Goal: Transaction & Acquisition: Book appointment/travel/reservation

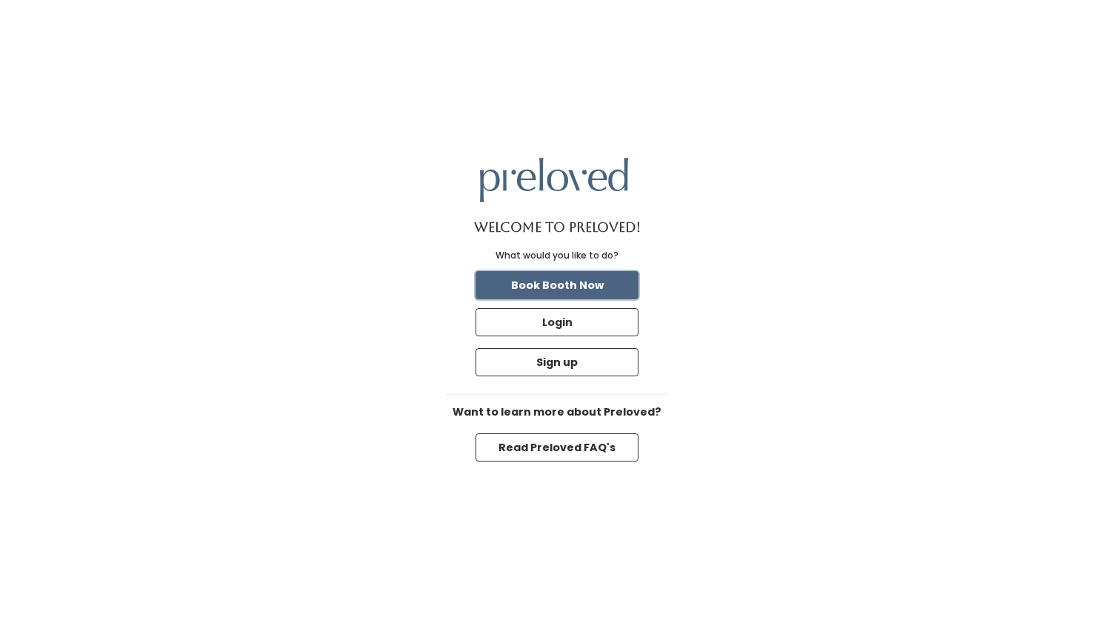
click at [576, 293] on button "Book Booth Now" at bounding box center [556, 285] width 163 height 28
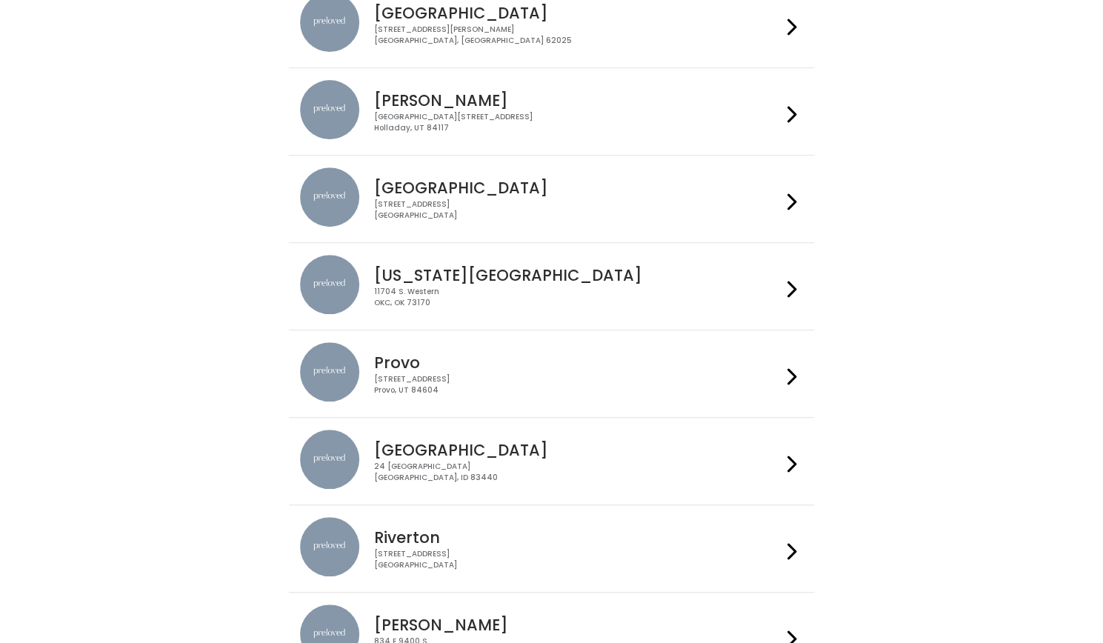
scroll to position [475, 0]
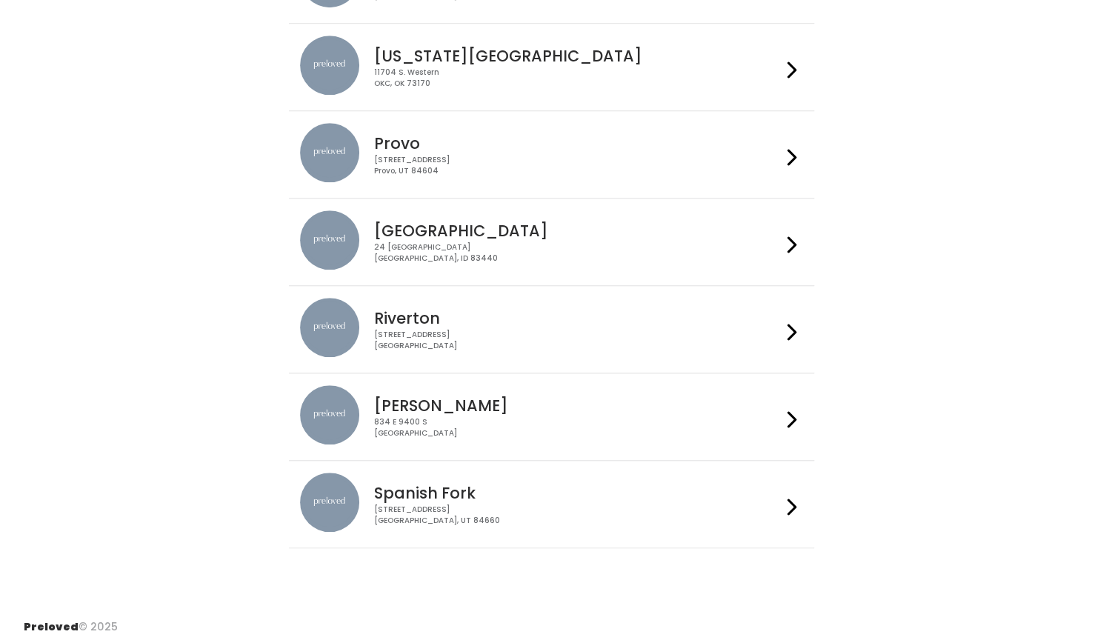
click at [450, 407] on h4 "Sandy" at bounding box center [577, 405] width 407 height 17
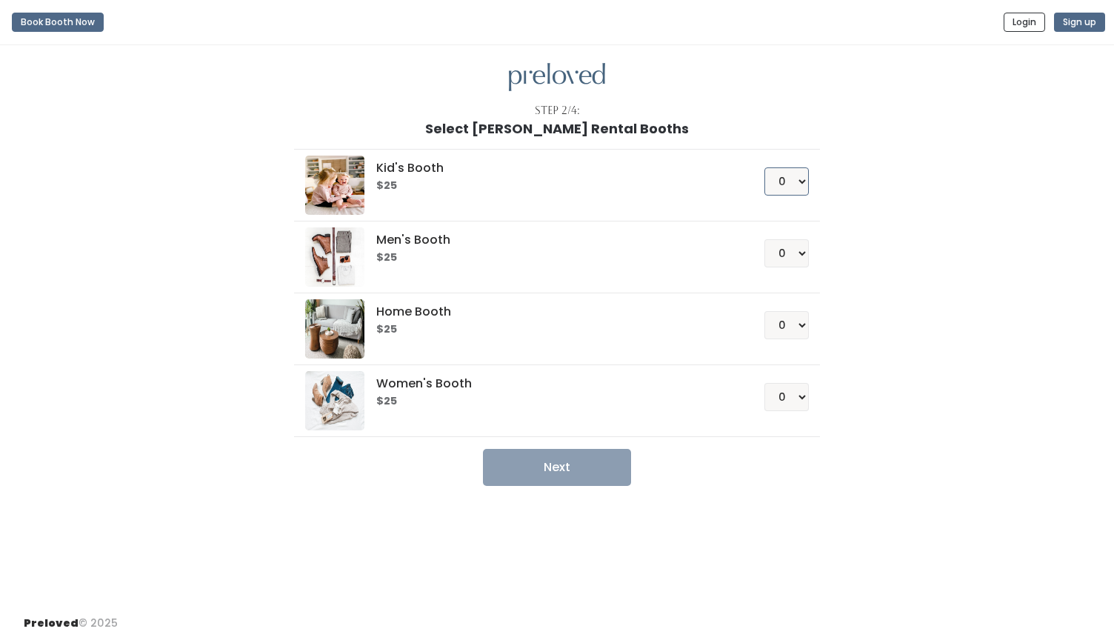
click at [796, 184] on select "0 1 2 3 4" at bounding box center [786, 181] width 44 height 28
select select "1"
click at [764, 167] on select "0 1 2 3 4" at bounding box center [786, 181] width 44 height 28
click at [809, 401] on li "Women's Booth $25 0 1 2 3 4" at bounding box center [556, 400] width 525 height 73
click at [801, 401] on select "0 1 2 3 4" at bounding box center [786, 397] width 44 height 28
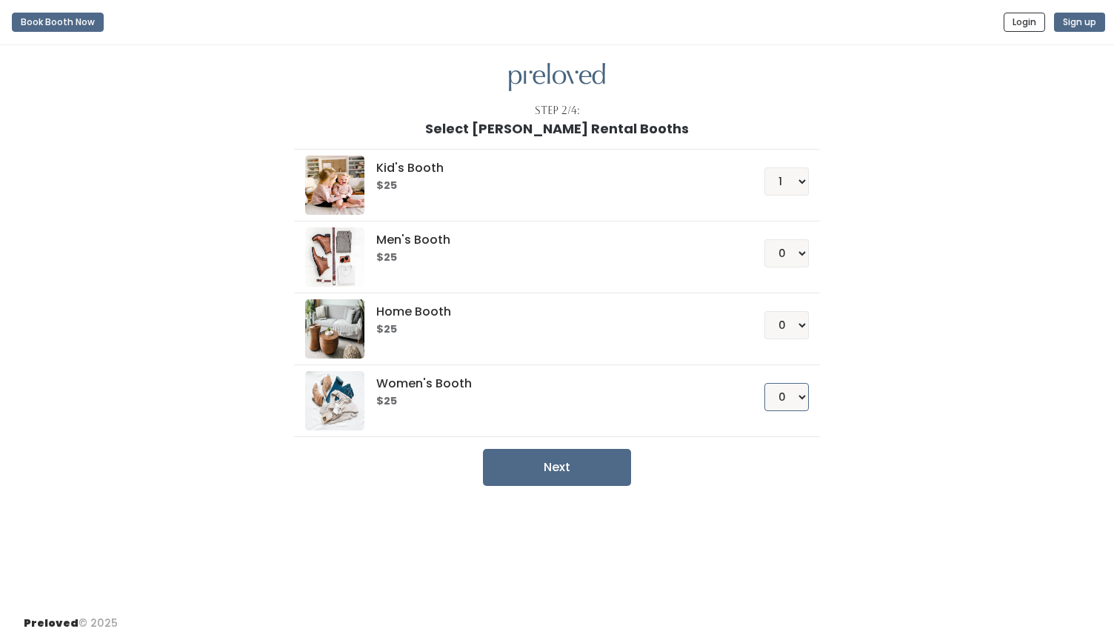
select select "1"
click at [764, 383] on select "0 1 2 3 4" at bounding box center [786, 397] width 44 height 28
click at [604, 464] on button "Next" at bounding box center [557, 467] width 148 height 37
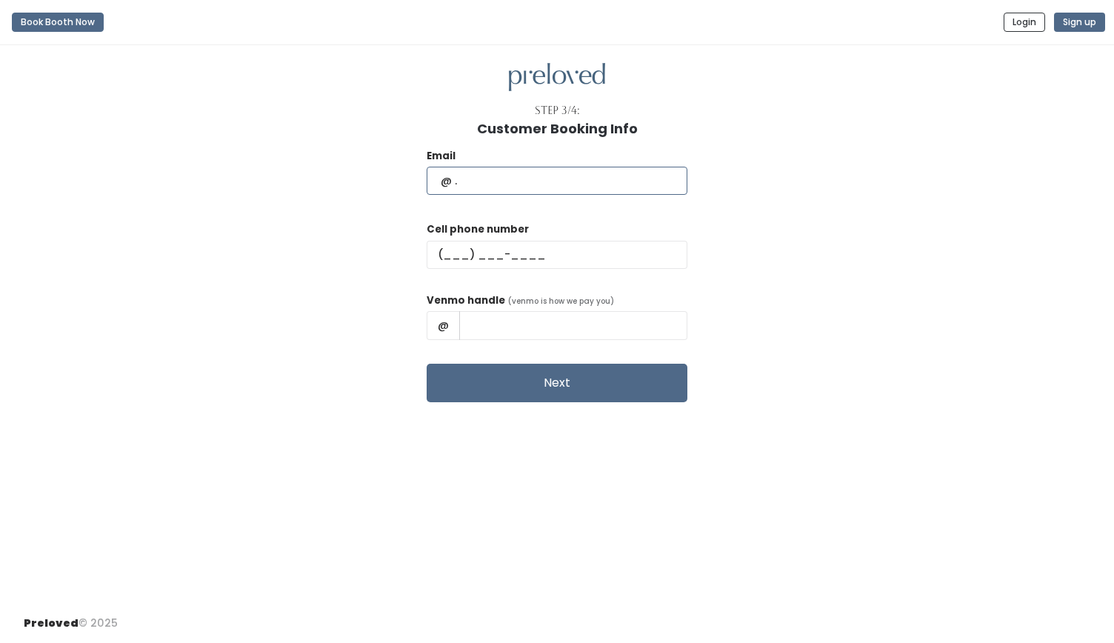
click at [492, 185] on input "text" at bounding box center [557, 181] width 261 height 28
type input "[PERSON_NAME][EMAIL_ADDRESS][PERSON_NAME][DOMAIN_NAME]"
click at [486, 254] on input "text" at bounding box center [557, 255] width 261 height 28
type input "[PHONE_NUMBER]"
click at [534, 325] on input "text" at bounding box center [573, 325] width 228 height 28
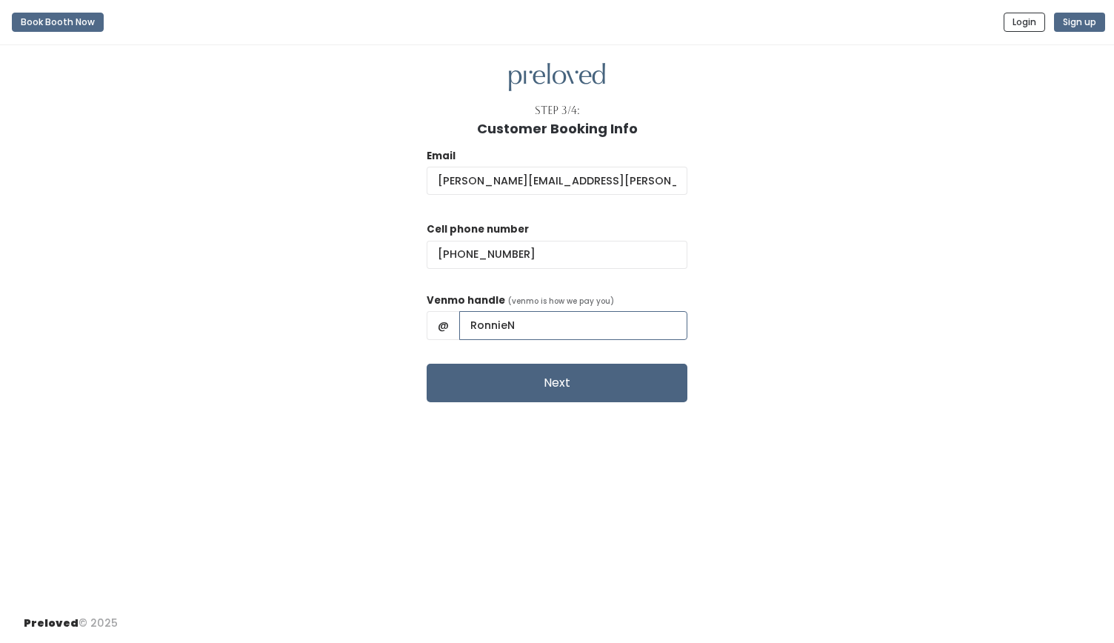
type input "RonnieN"
click at [526, 376] on button "Next" at bounding box center [557, 383] width 261 height 39
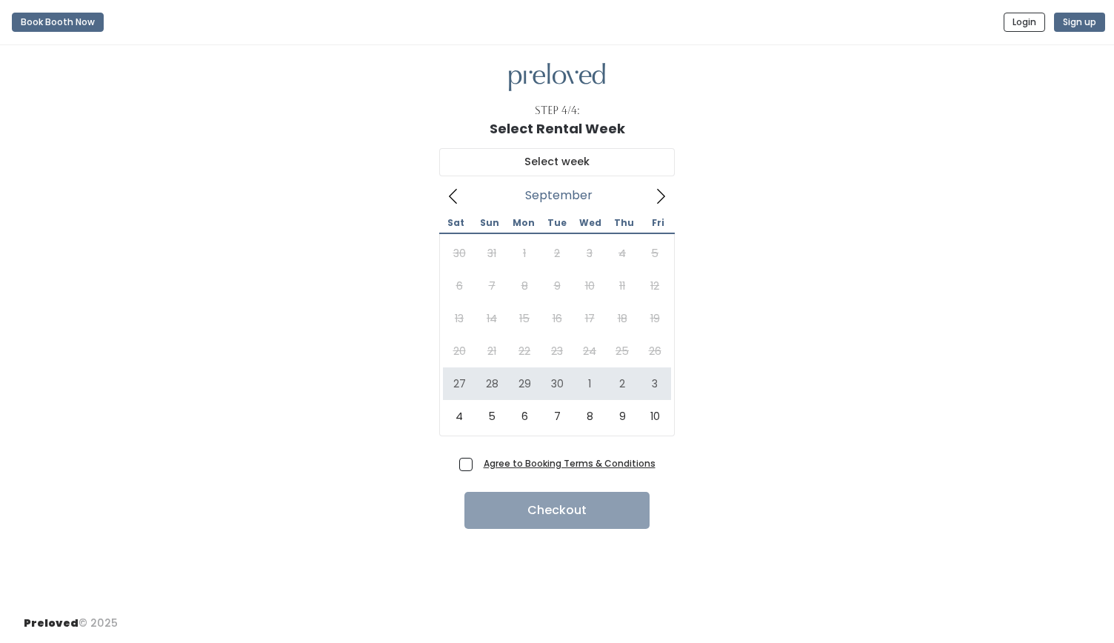
click at [553, 332] on div "30 31 1 2 3 4 5 6 7 8 9 10 11 12 13 14 15 16 17 18 19 20 21 22 23 24 25 26 27 2…" at bounding box center [557, 335] width 228 height 196
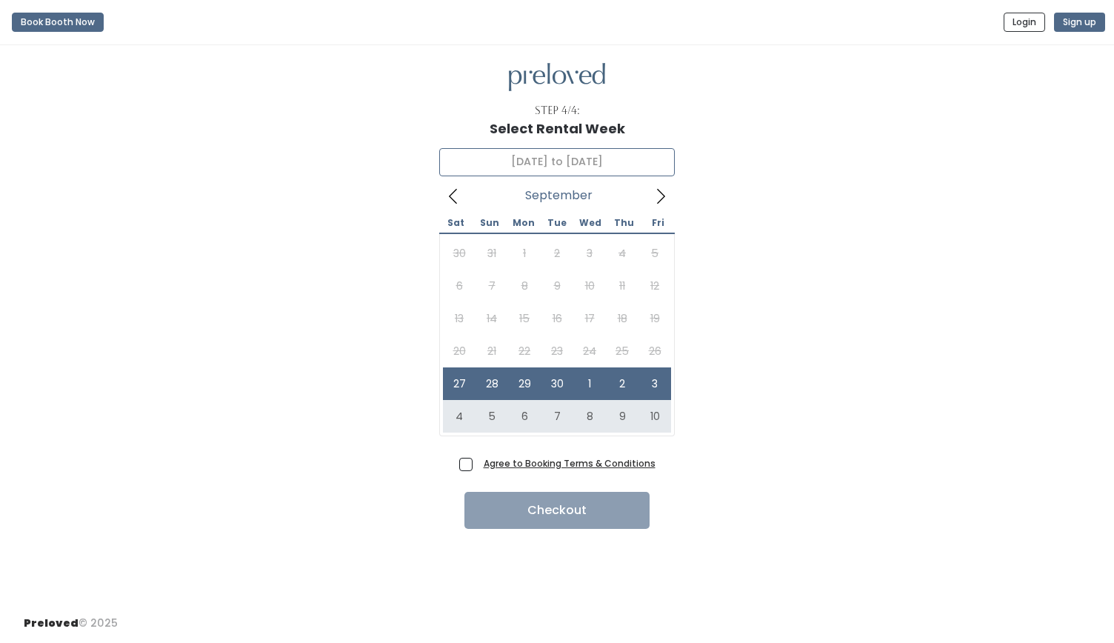
type input "[DATE] to [DATE]"
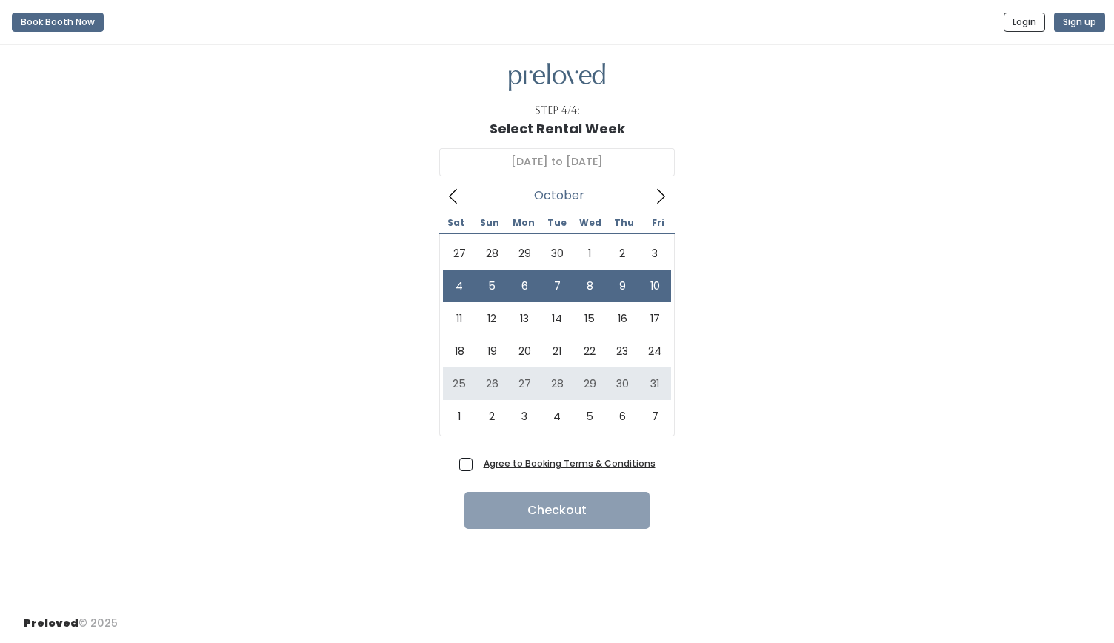
click at [478, 457] on span "Agree to Booking Terms & Conditions" at bounding box center [567, 462] width 178 height 15
click at [478, 457] on input "Agree to Booking Terms & Conditions" at bounding box center [483, 460] width 10 height 10
checkbox input "true"
drag, startPoint x: 533, startPoint y: 552, endPoint x: 541, endPoint y: 543, distance: 11.6
click at [541, 543] on div "Step 4/4: Select Rental Week [DATE] to October [DATE] Sun Mon Tue Wed Thu Fri 2…" at bounding box center [557, 324] width 1114 height 558
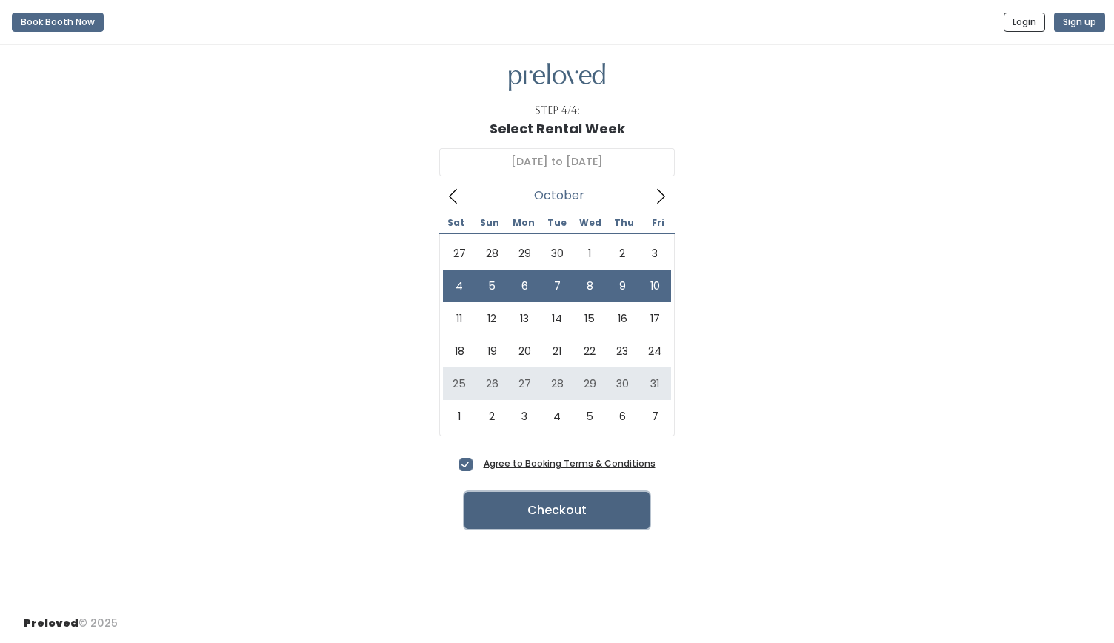
click at [541, 513] on button "Checkout" at bounding box center [556, 510] width 185 height 37
